Goal: Transaction & Acquisition: Purchase product/service

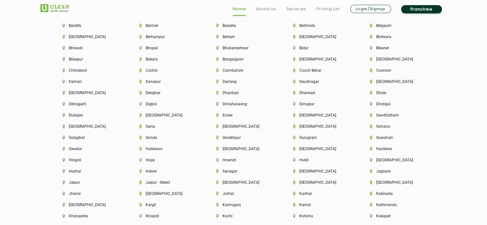
scroll to position [1452, 0]
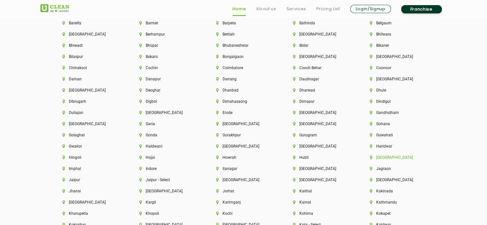
click at [389, 159] on li "[GEOGRAPHIC_DATA]" at bounding box center [397, 157] width 55 height 4
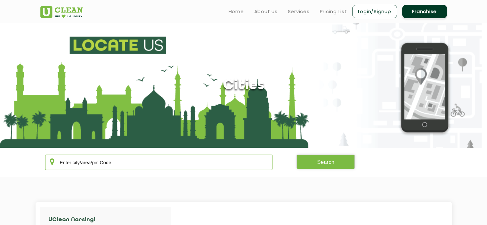
click at [160, 164] on input "text" at bounding box center [159, 162] width 228 height 15
type input "500018"
click at [349, 162] on button "Search" at bounding box center [326, 162] width 58 height 14
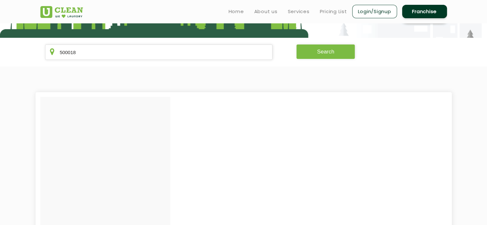
scroll to position [106, 0]
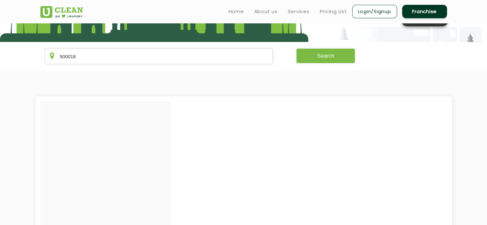
click at [335, 60] on button "Search" at bounding box center [326, 56] width 58 height 14
click at [342, 53] on button "Search" at bounding box center [326, 56] width 58 height 14
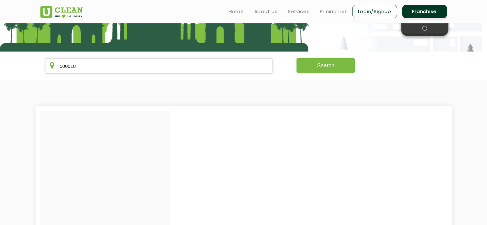
scroll to position [85, 0]
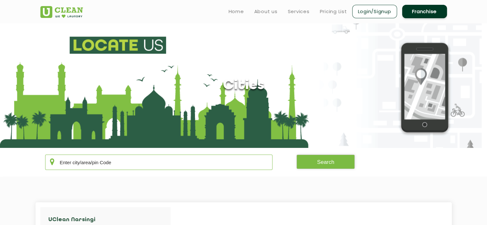
click at [131, 162] on input "text" at bounding box center [159, 162] width 228 height 15
click at [319, 165] on button "Search" at bounding box center [326, 162] width 58 height 14
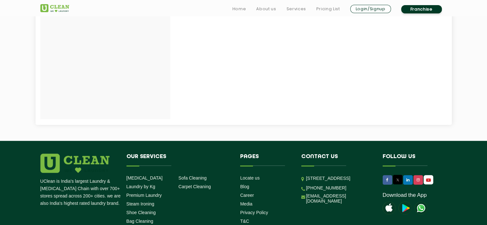
scroll to position [336, 0]
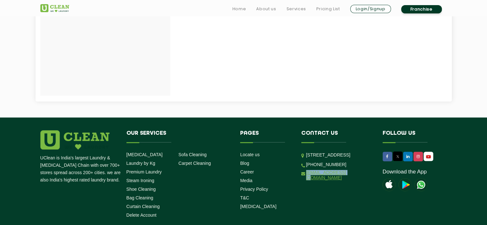
drag, startPoint x: 351, startPoint y: 196, endPoint x: 306, endPoint y: 196, distance: 44.2
click at [306, 181] on li "[EMAIL_ADDRESS][DOMAIN_NAME]" at bounding box center [338, 175] width 72 height 11
copy link "[EMAIL_ADDRESS][DOMAIN_NAME]"
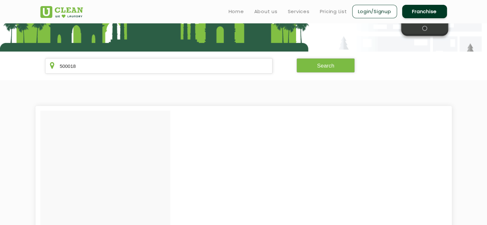
scroll to position [78, 0]
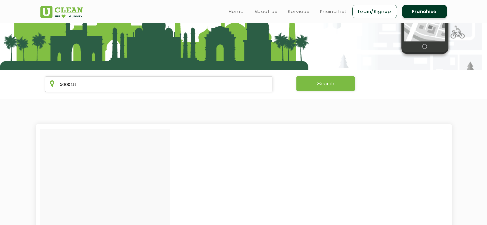
click at [325, 82] on button "Search" at bounding box center [326, 84] width 58 height 14
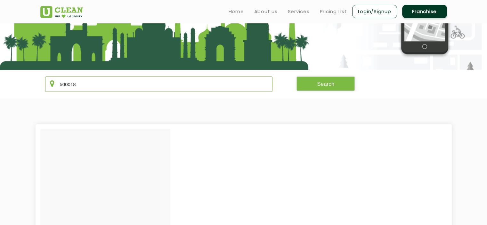
click at [92, 80] on input "500018" at bounding box center [159, 84] width 228 height 15
type input "500081"
click at [301, 86] on button "Search" at bounding box center [326, 84] width 58 height 14
click at [370, 16] on link "Login/Signup" at bounding box center [375, 11] width 45 height 13
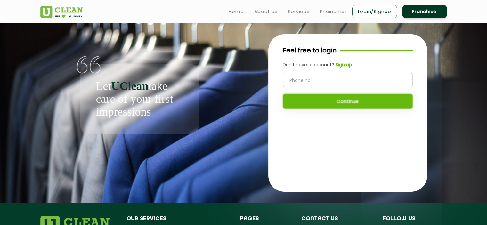
click at [305, 80] on input "tel" at bounding box center [348, 80] width 130 height 14
type input "9121634897"
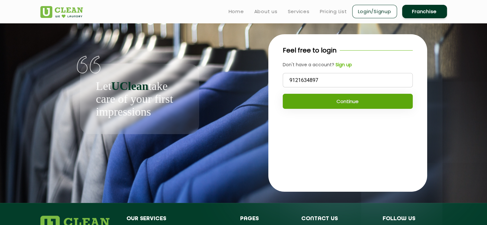
click at [346, 106] on button "Continue" at bounding box center [348, 101] width 130 height 15
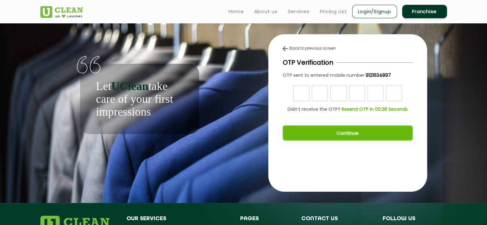
click at [298, 90] on input "text" at bounding box center [302, 93] width 16 height 16
type input "3"
type input "5"
type input "7"
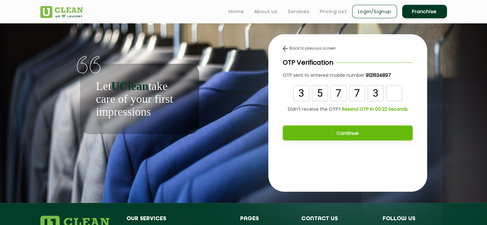
type input "3"
type input "7"
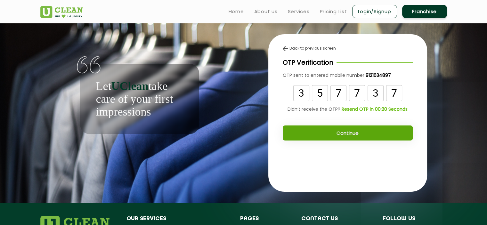
click at [351, 134] on button "Continue" at bounding box center [348, 133] width 130 height 15
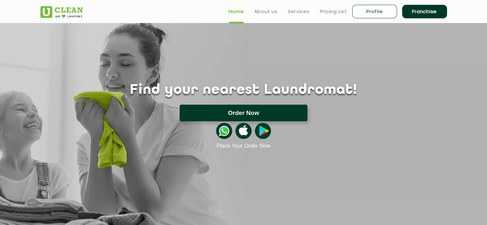
click at [251, 114] on button "Order Now" at bounding box center [244, 113] width 128 height 17
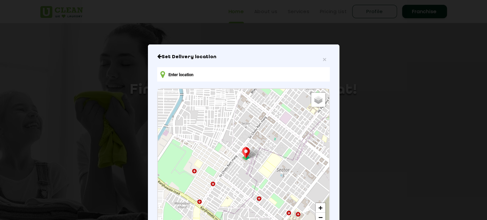
click at [190, 75] on input "text" at bounding box center [243, 74] width 172 height 14
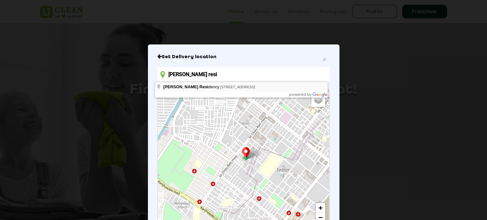
type input "G Sharma Residency, Road Number 9, Parvathi Nagar, Madhapur, Hyderabad, Telanga…"
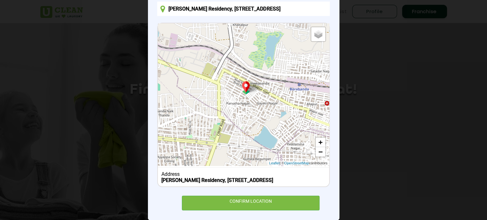
scroll to position [82, 0]
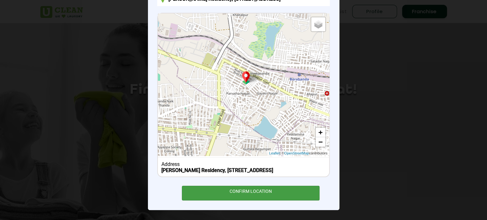
click at [213, 195] on div "CONFIRM LOCATION" at bounding box center [251, 193] width 138 height 14
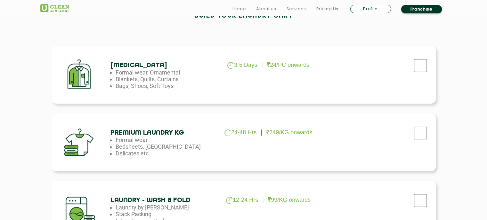
scroll to position [222, 0]
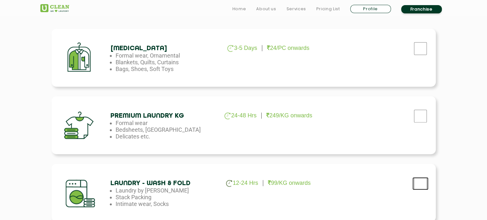
click at [426, 178] on input "checkbox" at bounding box center [421, 184] width 16 height 13
checkbox input "true"
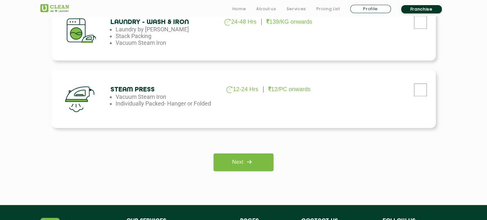
scroll to position [454, 0]
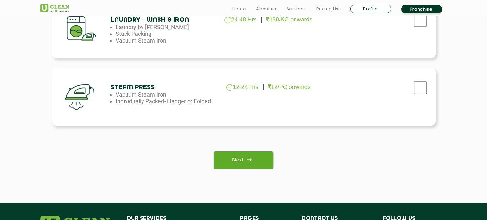
click at [251, 159] on img at bounding box center [250, 160] width 12 height 12
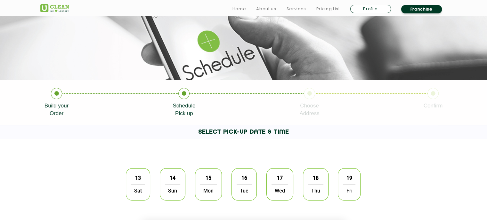
scroll to position [121, 0]
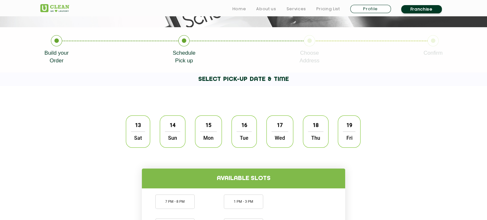
click at [137, 124] on span "13" at bounding box center [138, 125] width 12 height 12
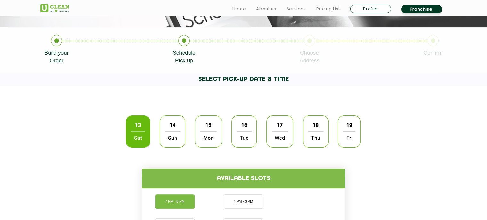
click at [174, 201] on li "7 PM - 8 PM" at bounding box center [174, 202] width 39 height 14
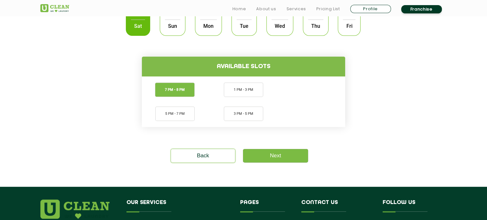
scroll to position [267, 0]
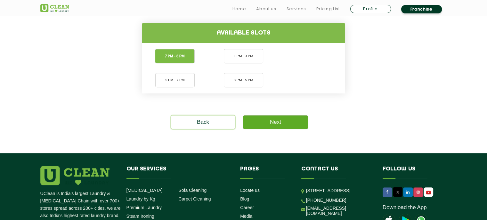
click at [264, 121] on link "Next" at bounding box center [275, 122] width 65 height 13
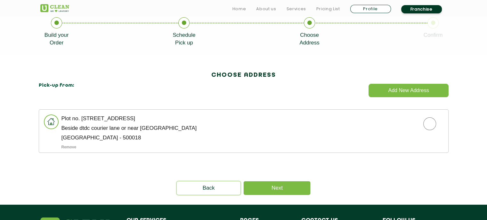
scroll to position [142, 0]
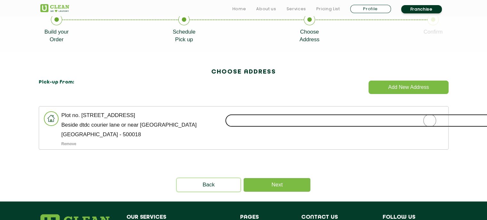
click at [427, 117] on input "radio" at bounding box center [430, 120] width 410 height 13
radio input "true"
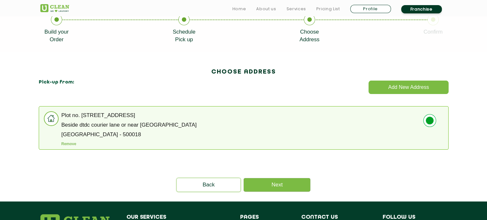
click at [287, 178] on div "Please select the address Back Next" at bounding box center [244, 174] width 417 height 36
click at [286, 182] on link "Next" at bounding box center [277, 185] width 67 height 13
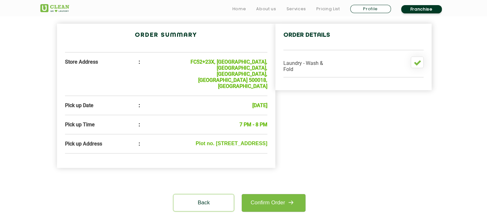
scroll to position [200, 0]
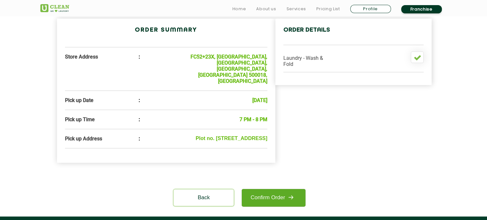
click at [284, 192] on link "Confirm Order" at bounding box center [273, 198] width 63 height 18
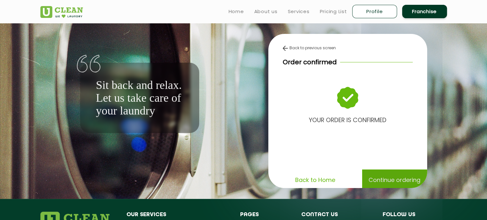
click at [401, 183] on p "Continue ordering" at bounding box center [395, 180] width 52 height 11
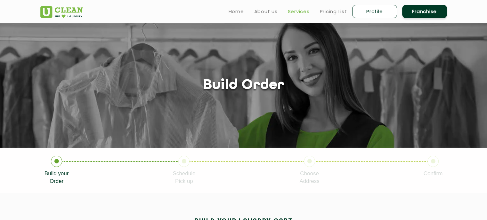
click at [296, 9] on link "Services" at bounding box center [299, 12] width 22 height 8
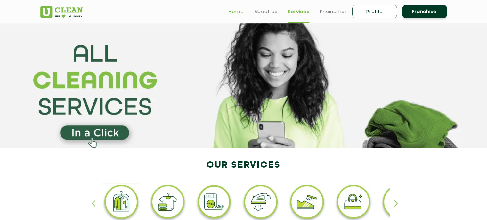
click at [243, 13] on link "Home" at bounding box center [236, 12] width 15 height 8
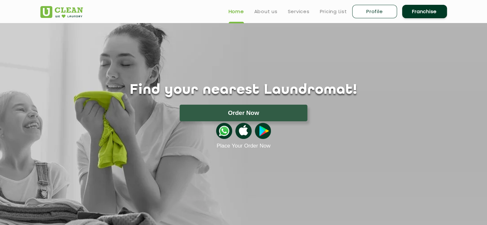
click at [384, 12] on link "Profile" at bounding box center [375, 11] width 45 height 13
select select
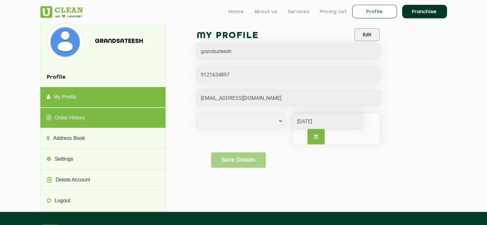
click at [95, 123] on link "Order History" at bounding box center [102, 118] width 125 height 21
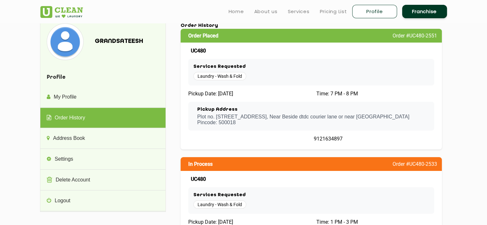
click at [402, 38] on span "Order #UC480-2551" at bounding box center [415, 36] width 45 height 6
click at [391, 54] on div "UC480" at bounding box center [311, 51] width 246 height 6
click at [329, 79] on div "Laundry - Wash & Fold" at bounding box center [312, 76] width 236 height 8
click at [287, 100] on div "Order Placed Order #UC480-2551 UC480 Services Requested Laundry - Wash & Fold P…" at bounding box center [312, 89] width 262 height 121
click at [266, 123] on p "Plot no. 540 sri sai lakshmi nilayam first floor 101, Sri vivekananda Nagar roa…" at bounding box center [303, 120] width 212 height 12
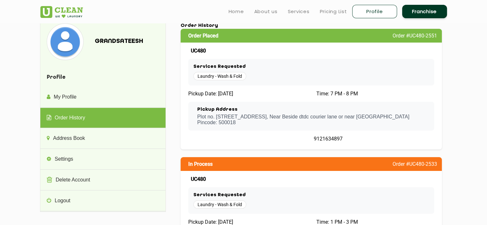
click at [258, 131] on div "Pickup Address Plot no. 540 sri sai lakshmi nilayam first floor 101, Sri viveka…" at bounding box center [311, 116] width 246 height 29
click at [320, 142] on span "9121634897" at bounding box center [328, 139] width 29 height 6
click at [234, 70] on div "Services Requested Laundry - Wash & Fold" at bounding box center [311, 72] width 246 height 27
click at [227, 77] on span "Laundry - Wash & Fold" at bounding box center [220, 76] width 53 height 8
click at [212, 56] on div "Order Placed Order #UC480-2551 UC480 Services Requested Laundry - Wash & Fold P…" at bounding box center [312, 89] width 262 height 121
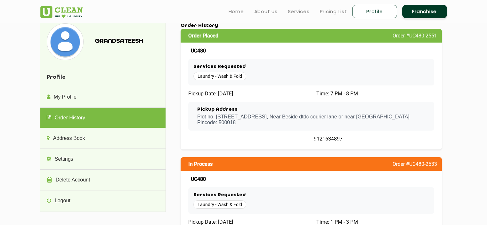
click at [210, 36] on span "Order Placed" at bounding box center [203, 36] width 30 height 6
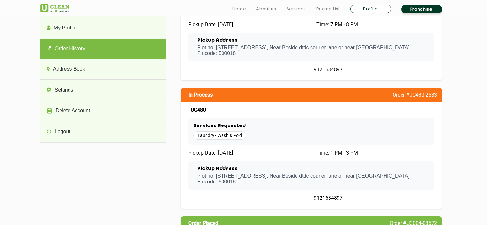
scroll to position [91, 0]
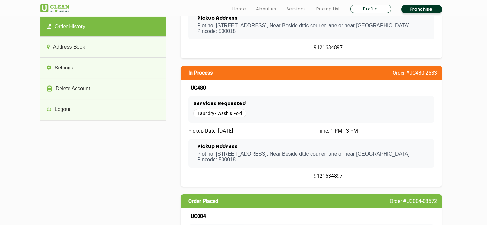
click at [322, 107] on h3 "Services Requested" at bounding box center [312, 104] width 236 height 6
click at [411, 75] on div "In Process Order #UC480-2533" at bounding box center [312, 73] width 262 height 14
click at [481, 106] on section "grandsateesh Profile My Profile Order History Address Book Settings Delete Acco…" at bounding box center [243, 192] width 487 height 520
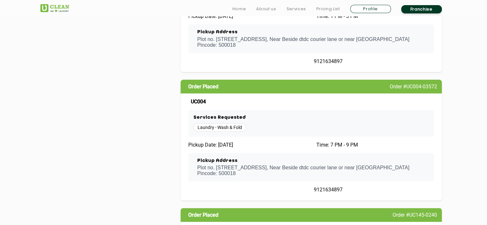
scroll to position [0, 0]
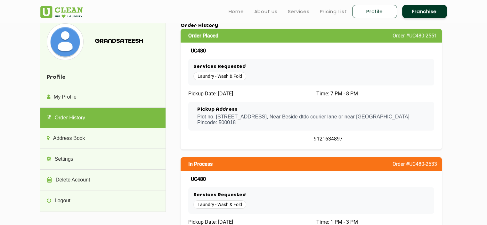
click at [70, 6] on img at bounding box center [61, 12] width 43 height 12
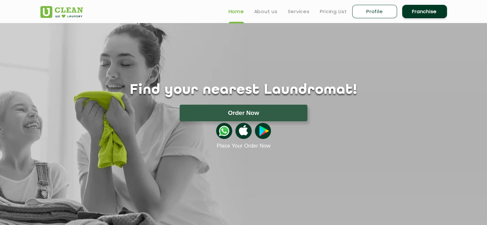
click at [366, 12] on link "Profile" at bounding box center [375, 11] width 45 height 13
select select
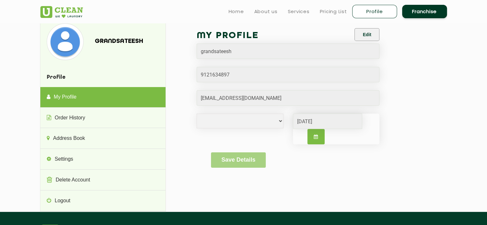
click at [412, 104] on div "My Profile Edit grandsateesh [DEMOGRAPHIC_DATA] [DEMOGRAPHIC_DATA] i'd rather n…" at bounding box center [312, 102] width 262 height 158
click at [438, 98] on div "My Profile Edit grandsateesh [DEMOGRAPHIC_DATA] [DEMOGRAPHIC_DATA] i'd rather n…" at bounding box center [312, 102] width 262 height 158
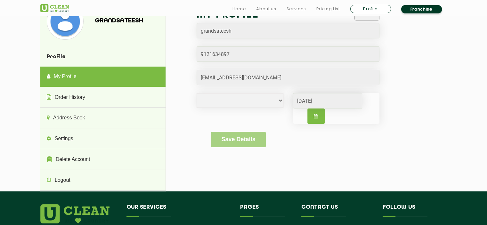
scroll to position [21, 0]
